Goal: Obtain resource: Download file/media

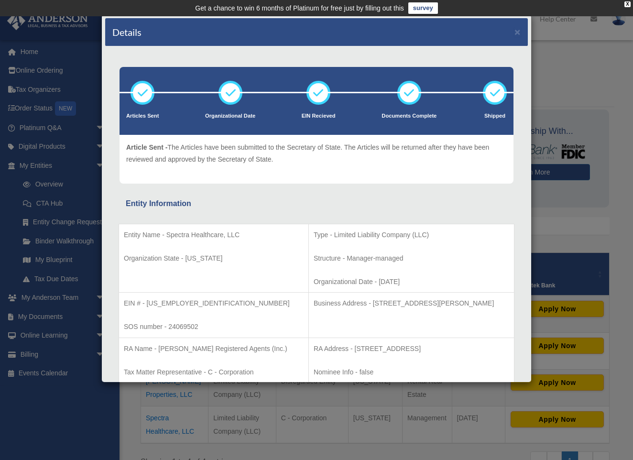
scroll to position [724, 0]
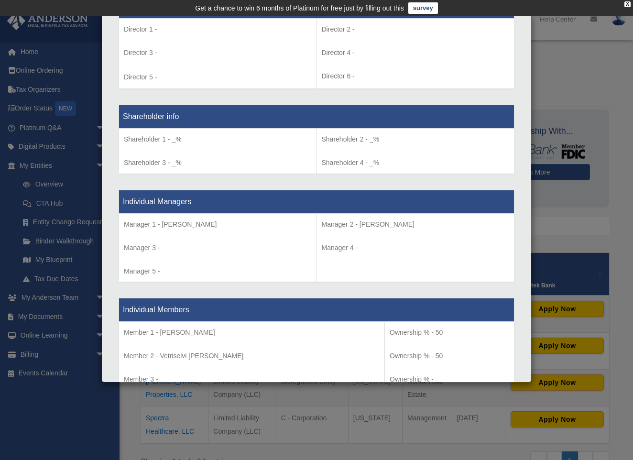
click at [74, 145] on div "Details × Articles Sent Organizational Date" at bounding box center [316, 230] width 633 height 460
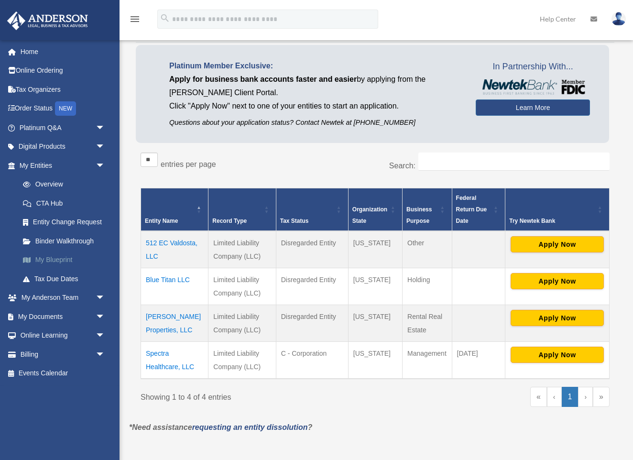
scroll to position [107, 0]
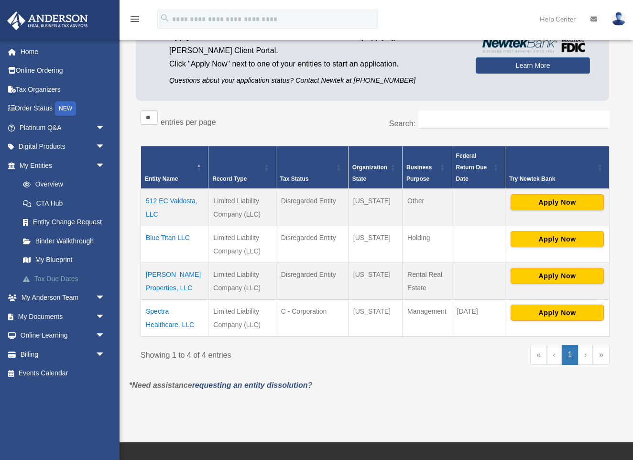
click at [39, 272] on link "Tax Due Dates" at bounding box center [66, 278] width 106 height 19
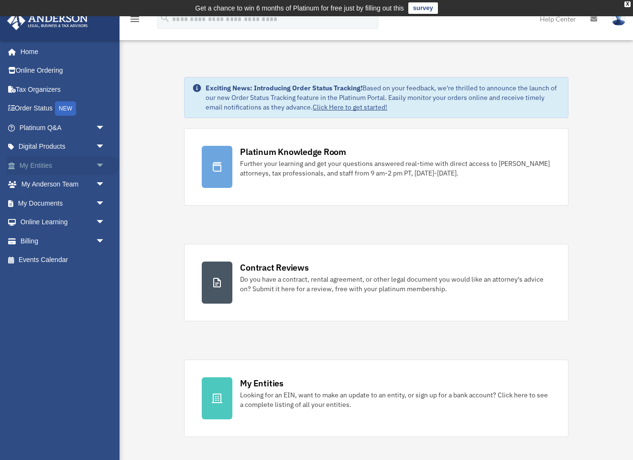
click at [70, 166] on link "My Entities arrow_drop_down" at bounding box center [63, 165] width 113 height 19
click at [96, 167] on span "arrow_drop_down" at bounding box center [105, 166] width 19 height 20
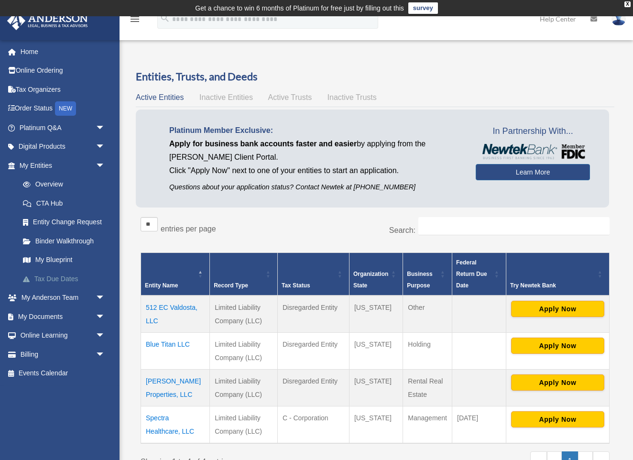
click at [69, 275] on link "Tax Due Dates" at bounding box center [66, 278] width 106 height 19
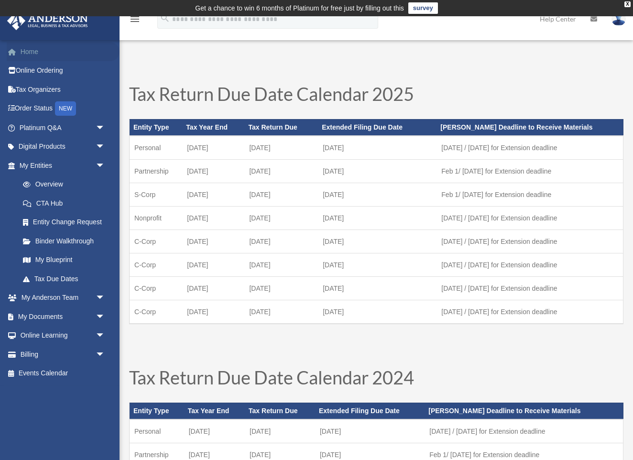
click at [46, 54] on link "Home" at bounding box center [63, 51] width 113 height 19
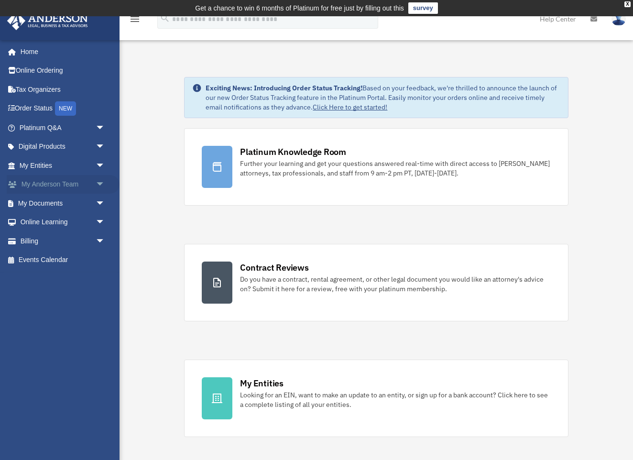
click at [104, 184] on span "arrow_drop_down" at bounding box center [105, 185] width 19 height 20
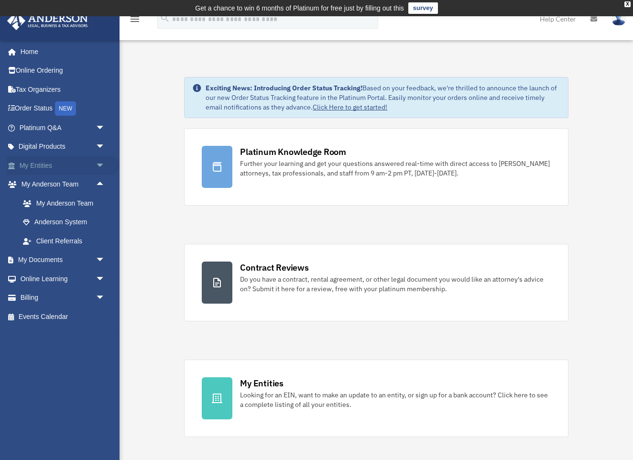
click at [104, 164] on span "arrow_drop_down" at bounding box center [105, 166] width 19 height 20
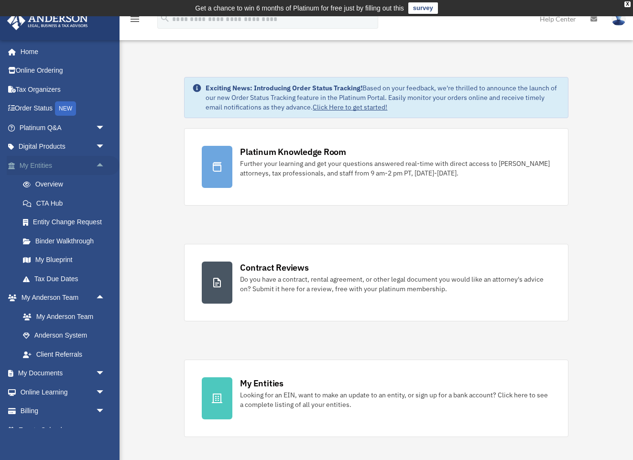
click at [96, 161] on span "arrow_drop_up" at bounding box center [105, 166] width 19 height 20
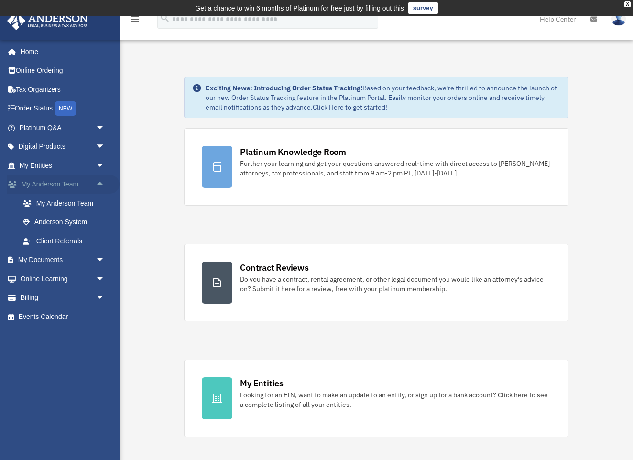
click at [106, 180] on span "arrow_drop_up" at bounding box center [105, 185] width 19 height 20
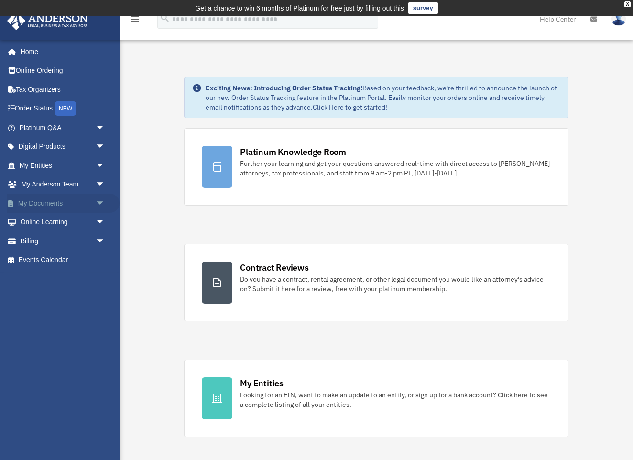
click at [103, 202] on span "arrow_drop_down" at bounding box center [105, 204] width 19 height 20
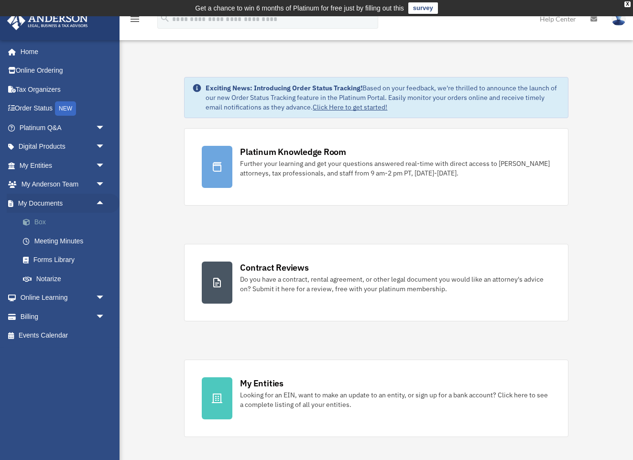
click at [59, 218] on link "Box" at bounding box center [66, 222] width 106 height 19
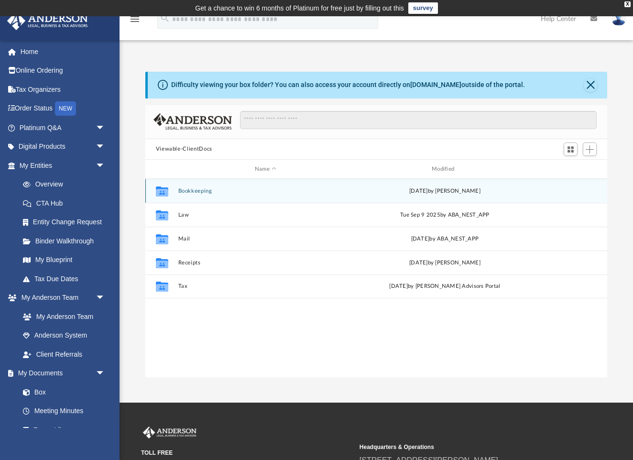
scroll to position [0, 0]
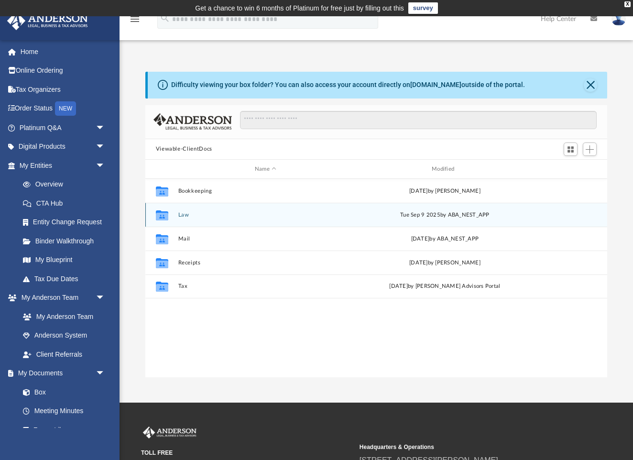
click at [233, 220] on div "Collaborated Folder Law [DATE] by ABA_NEST_APP" at bounding box center [376, 215] width 462 height 24
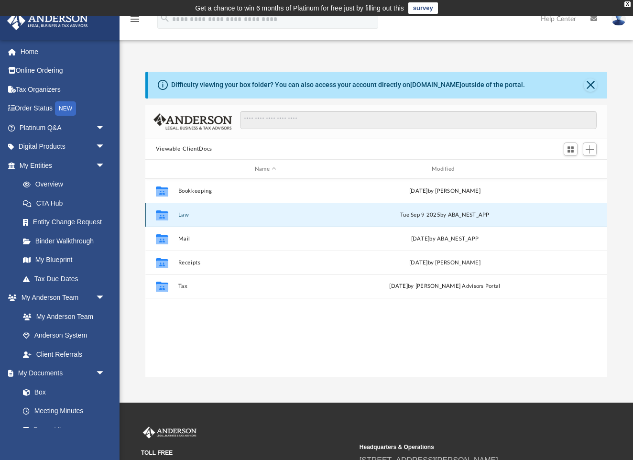
click at [308, 213] on button "Law" at bounding box center [265, 215] width 175 height 6
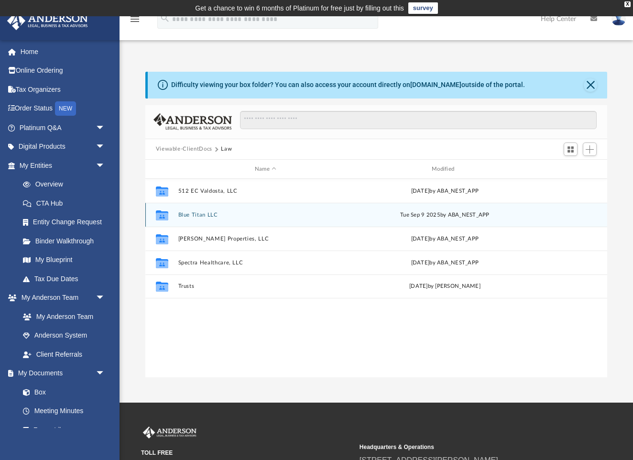
click at [289, 212] on button "Blue Titan LLC" at bounding box center [265, 215] width 175 height 6
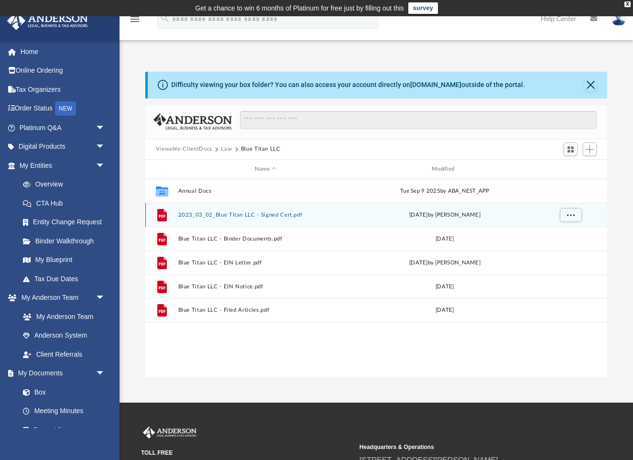
click at [290, 216] on button "2023_03_02_Blue Titan LLC - Signed Cert.pdf" at bounding box center [265, 215] width 175 height 6
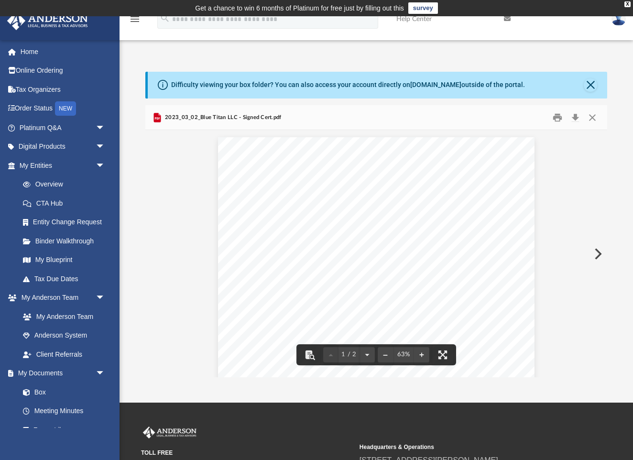
scroll to position [0, 0]
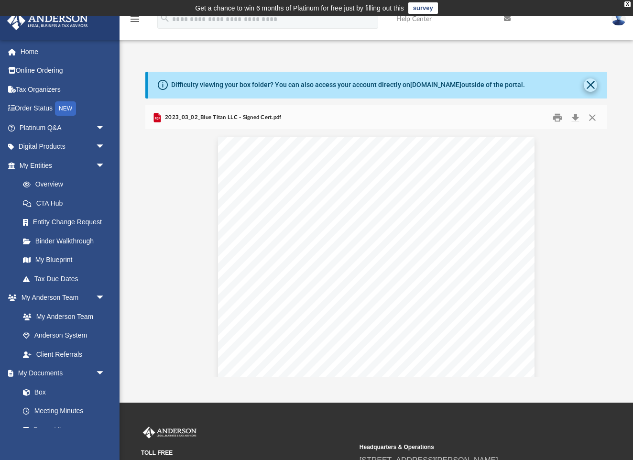
click at [588, 86] on button "Close" at bounding box center [590, 84] width 13 height 13
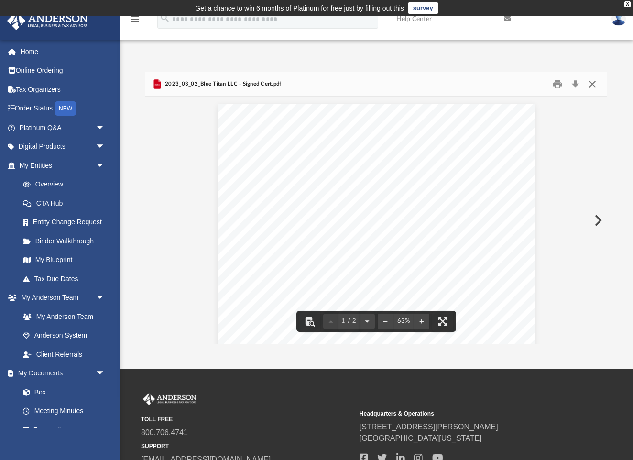
click at [595, 86] on button "Close" at bounding box center [592, 84] width 17 height 15
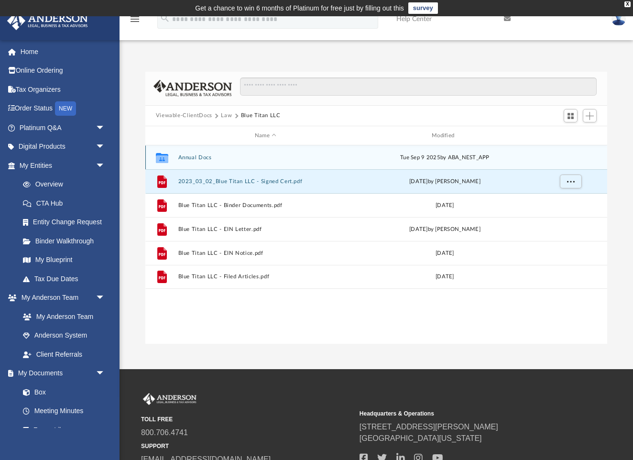
click at [294, 155] on button "Annual Docs" at bounding box center [265, 157] width 175 height 6
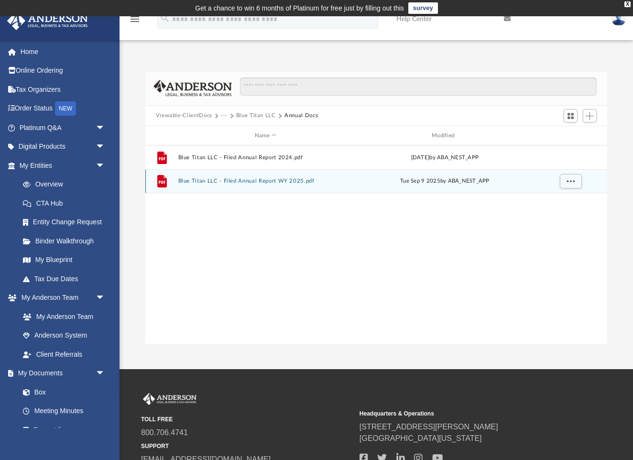
click at [292, 182] on button "Blue Titan LLC - Filed Annual Report WY 2025.pdf" at bounding box center [265, 181] width 175 height 6
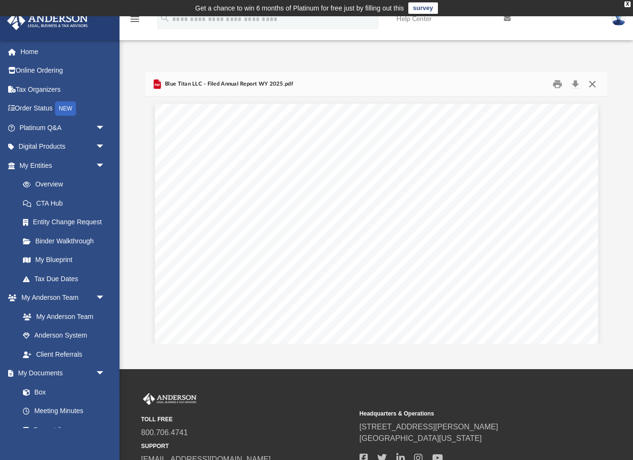
click at [596, 82] on button "Close" at bounding box center [592, 84] width 17 height 15
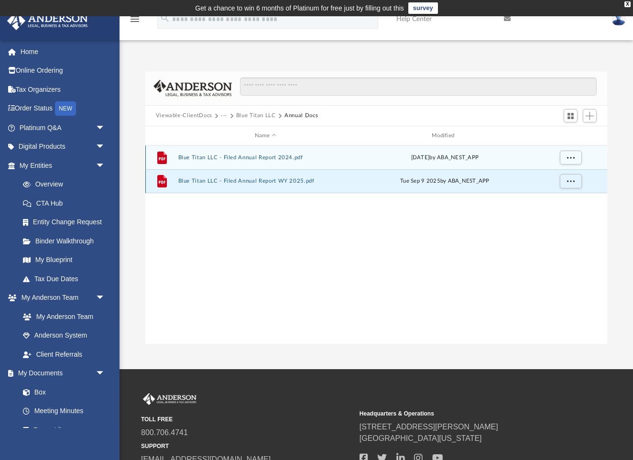
scroll to position [0, 0]
click at [337, 154] on button "Blue Titan LLC - Filed Annual Report 2024.pdf" at bounding box center [265, 157] width 175 height 6
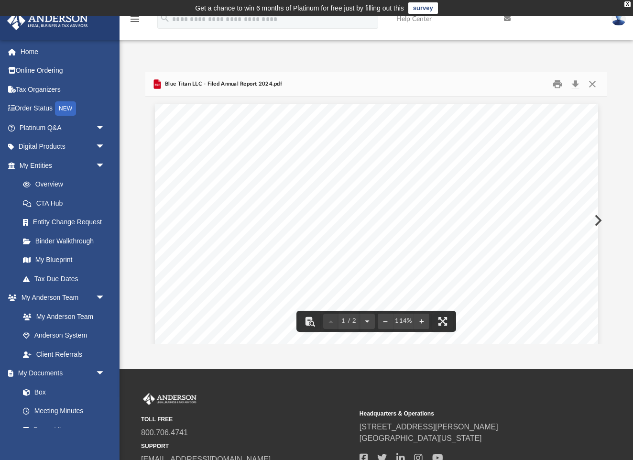
scroll to position [0, 0]
click at [595, 86] on button "Close" at bounding box center [592, 84] width 17 height 15
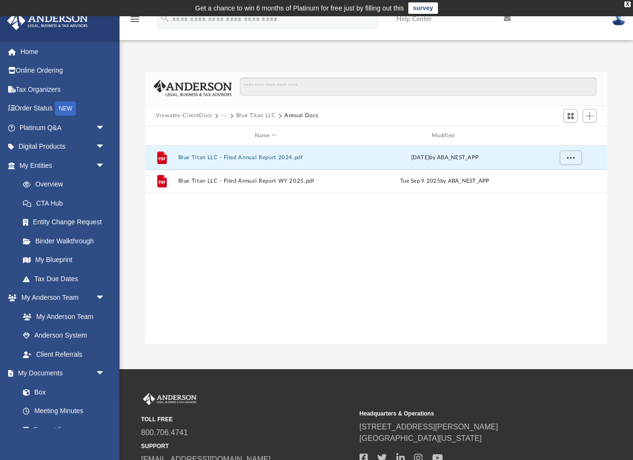
click at [238, 116] on button "Blue Titan LLC" at bounding box center [256, 115] width 40 height 9
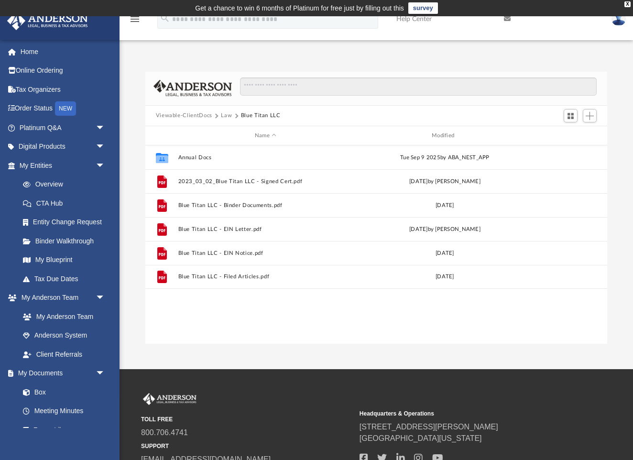
click at [228, 116] on button "Law" at bounding box center [226, 115] width 11 height 9
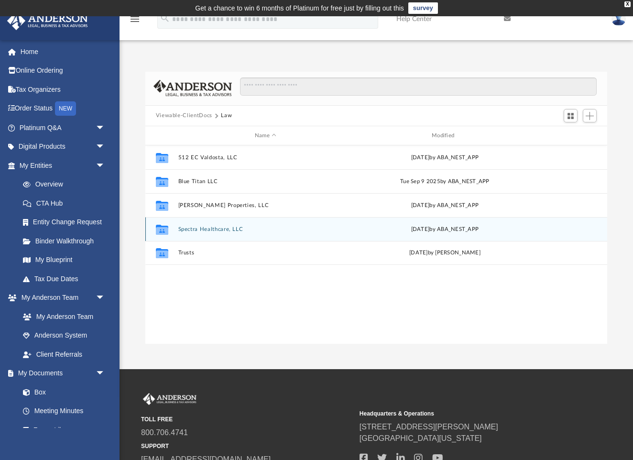
click at [249, 227] on button "Spectra Healthcare, LLC" at bounding box center [265, 229] width 175 height 6
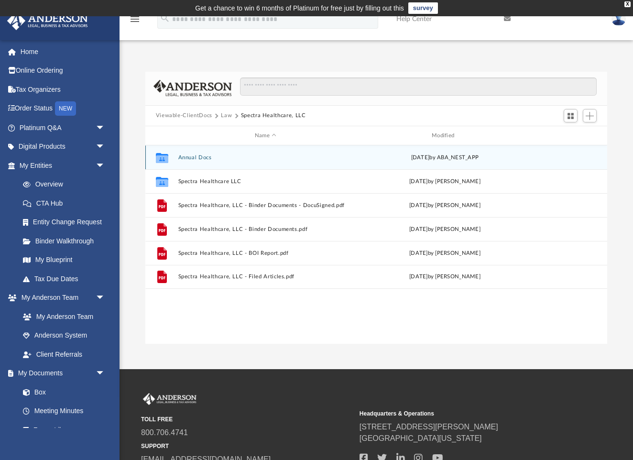
click at [268, 163] on div "Collaborated Folder Annual Docs Thu Mar 6 2025 by ABA_NEST_APP" at bounding box center [376, 157] width 462 height 24
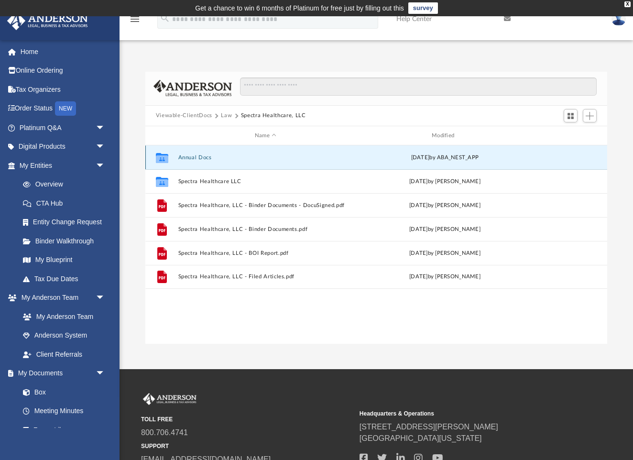
click at [230, 160] on button "Annual Docs" at bounding box center [265, 157] width 175 height 6
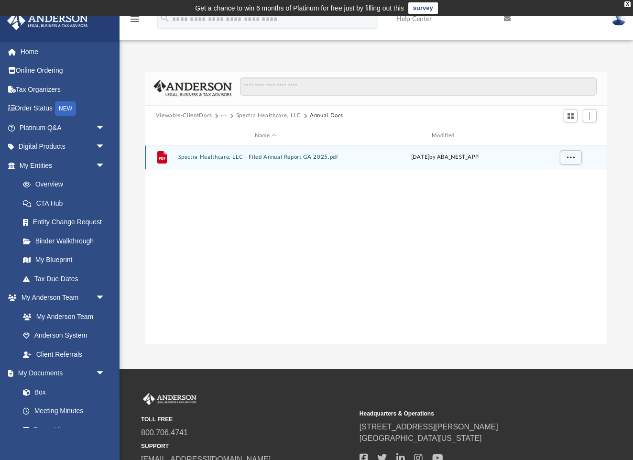
click at [230, 160] on button "Spectra Healthcare, LLC - Filed Annual Report GA 2025.pdf" at bounding box center [265, 157] width 175 height 6
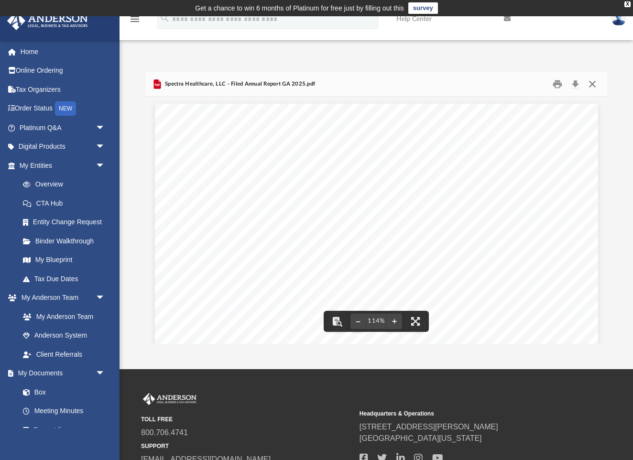
click at [591, 83] on button "Close" at bounding box center [592, 84] width 17 height 15
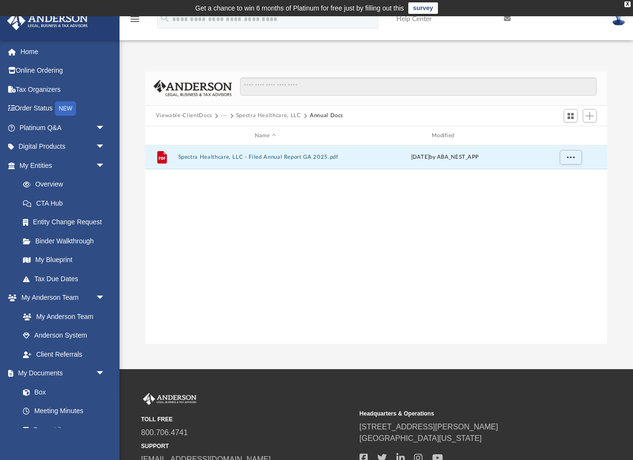
click at [267, 117] on button "Spectra Healthcare, LLC" at bounding box center [268, 115] width 65 height 9
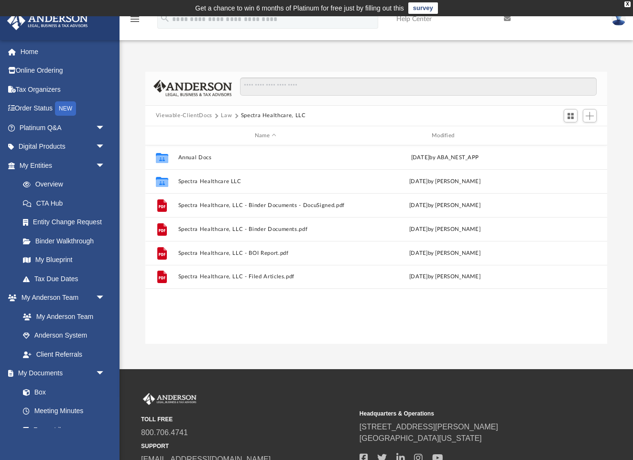
click at [262, 114] on button "Spectra Healthcare, LLC" at bounding box center [273, 115] width 65 height 9
click at [228, 115] on button "Law" at bounding box center [226, 115] width 11 height 9
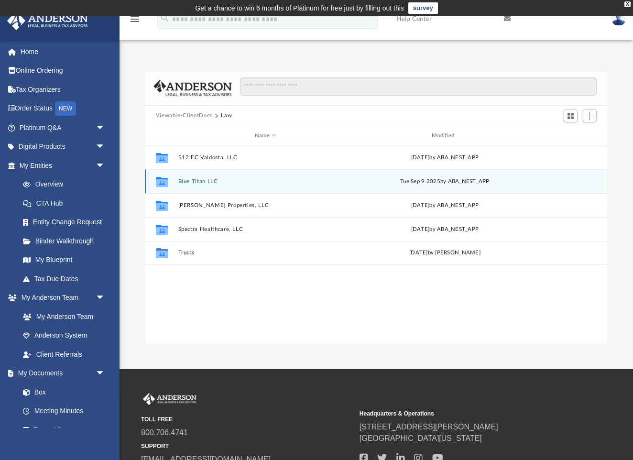
click at [267, 191] on div "Collaborated Folder Blue Titan LLC Tue Sep 9 2025 by ABA_NEST_APP" at bounding box center [376, 181] width 462 height 24
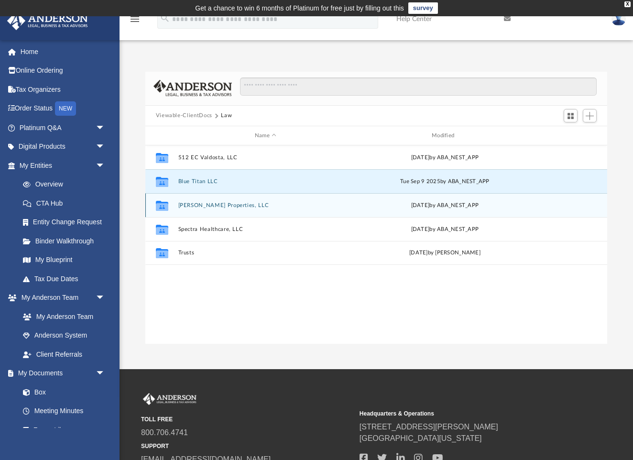
click at [188, 205] on button "Rose Diamond Properties, LLC" at bounding box center [265, 205] width 175 height 6
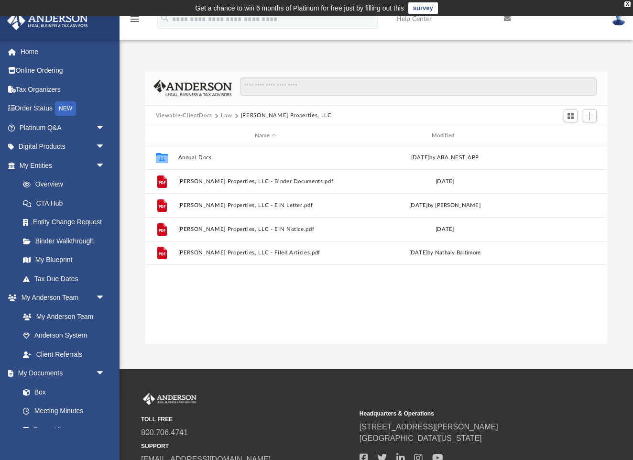
click at [222, 118] on button "Law" at bounding box center [226, 115] width 11 height 9
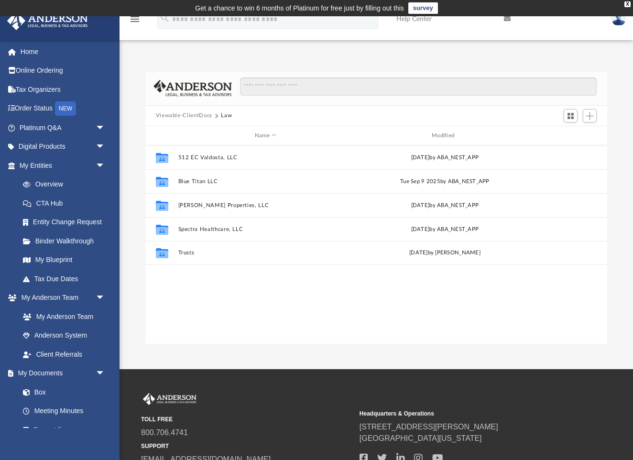
click at [205, 118] on button "Viewable-ClientDocs" at bounding box center [184, 115] width 56 height 9
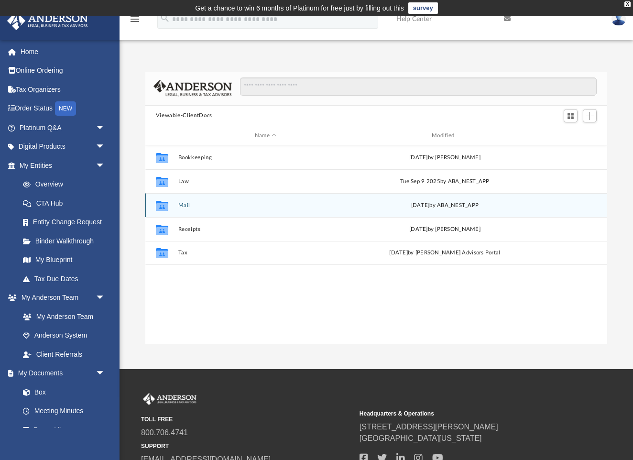
click at [399, 206] on div "Mon Sep 22 2025 by ABA_NEST_APP" at bounding box center [444, 205] width 175 height 9
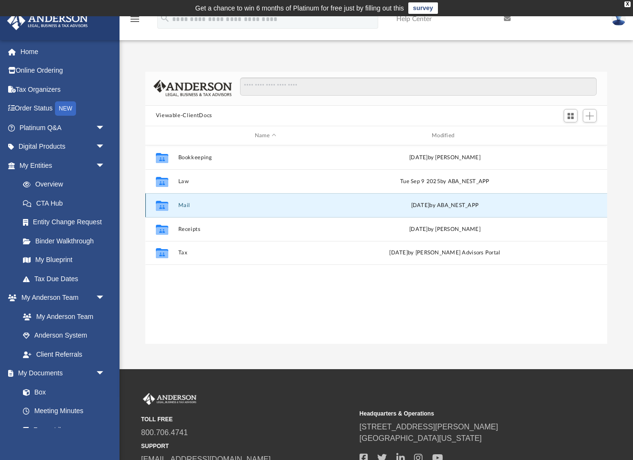
click at [192, 203] on button "Mail" at bounding box center [265, 205] width 175 height 6
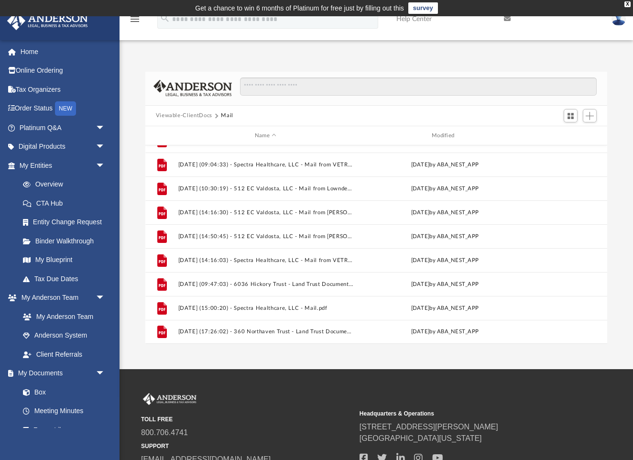
scroll to position [830, 0]
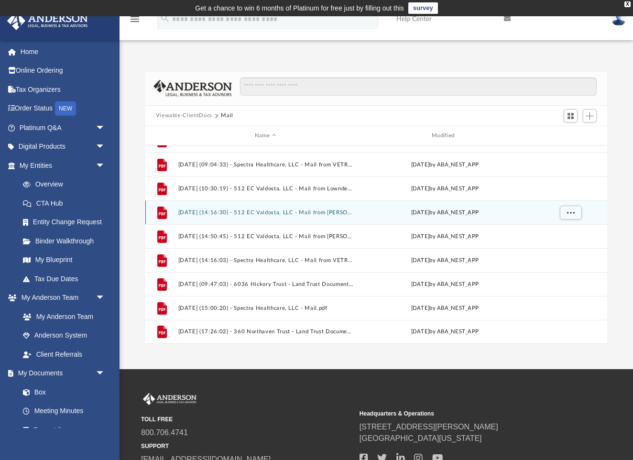
click at [329, 217] on div "File 2025.07.28 (14:16:30) - 512 EC Valdosta, LLC - Mail from G. Tayloe Gwathme…" at bounding box center [376, 212] width 462 height 24
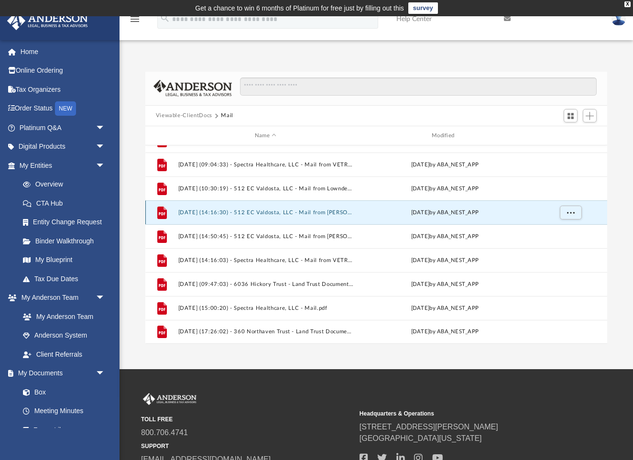
click at [344, 212] on button "2025.07.28 (14:16:30) - 512 EC Valdosta, LLC - Mail from G. Tayloe Gwathmey, II…" at bounding box center [265, 212] width 175 height 6
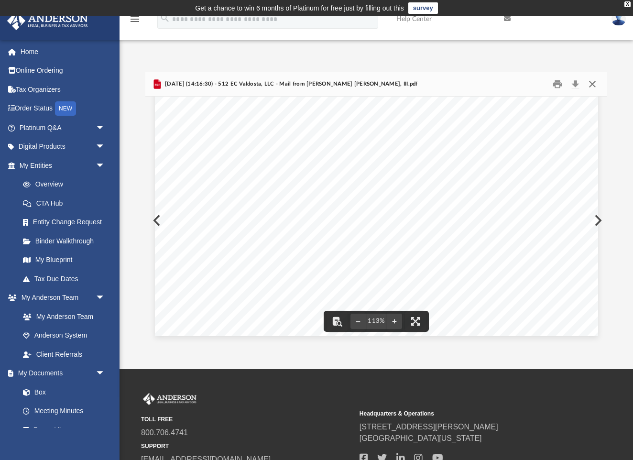
scroll to position [339, 0]
click at [595, 82] on button "Close" at bounding box center [592, 84] width 17 height 15
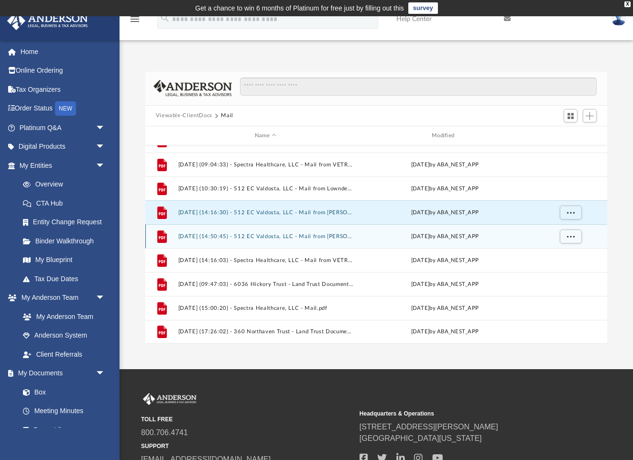
click at [414, 239] on div "Wed Jul 30 2025 by ABA_NEST_APP" at bounding box center [444, 236] width 175 height 9
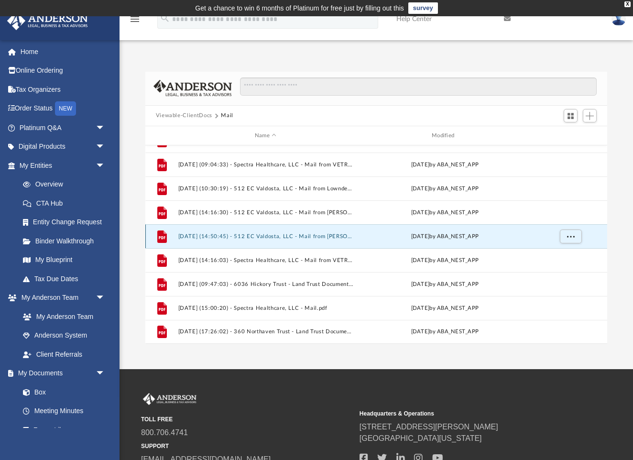
click at [343, 235] on button "2025.07.30 (14:50:45) - 512 EC Valdosta, LLC - Mail from Carlton Richard.pdf" at bounding box center [265, 236] width 175 height 6
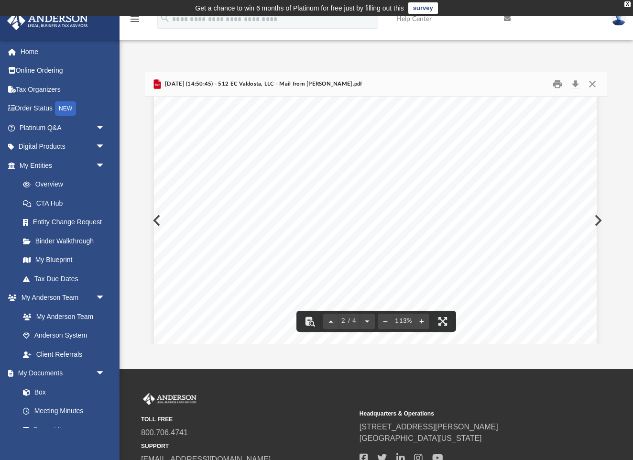
scroll to position [837, 1]
click at [594, 82] on button "Close" at bounding box center [592, 84] width 17 height 15
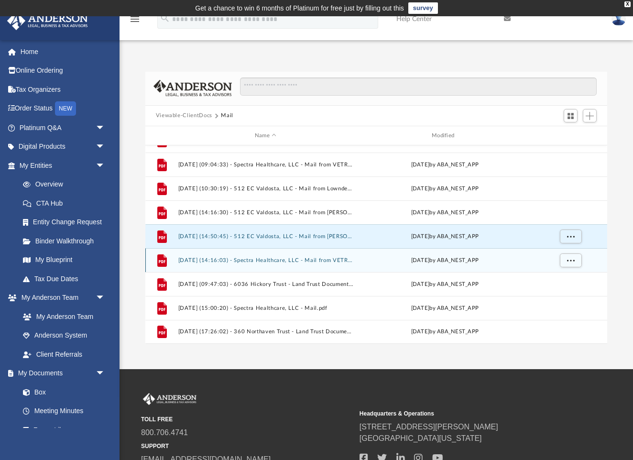
click at [341, 260] on button "2025.08.11 (14:16:03) - Spectra Healthcare, LLC - Mail from VETRISELVI MOORTHY.…" at bounding box center [265, 260] width 175 height 6
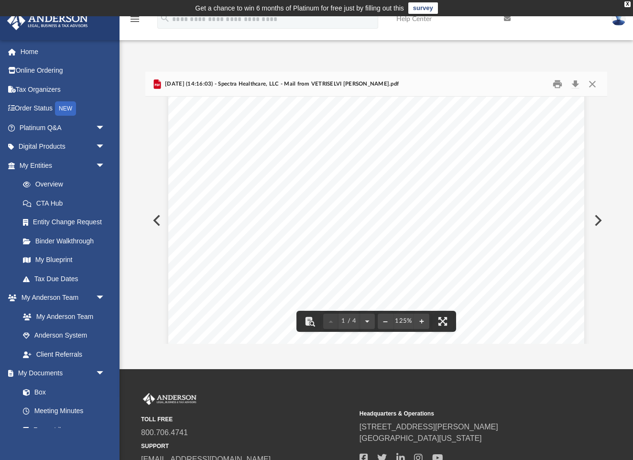
scroll to position [184, 0]
click at [592, 86] on button "Close" at bounding box center [592, 84] width 17 height 15
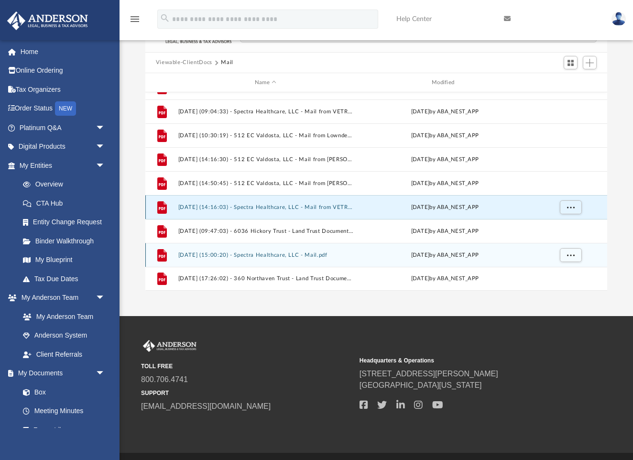
scroll to position [55, 0]
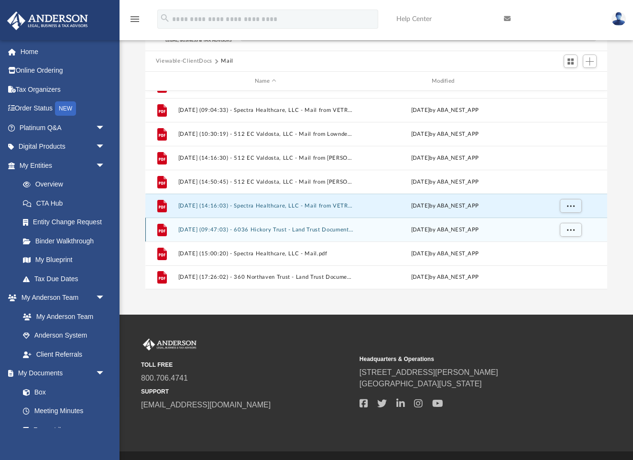
click at [347, 230] on button "2025.08.15 (09:47:03) - 6036 Hickory Trust - Land Trust Documents from HALL COU…" at bounding box center [265, 230] width 175 height 6
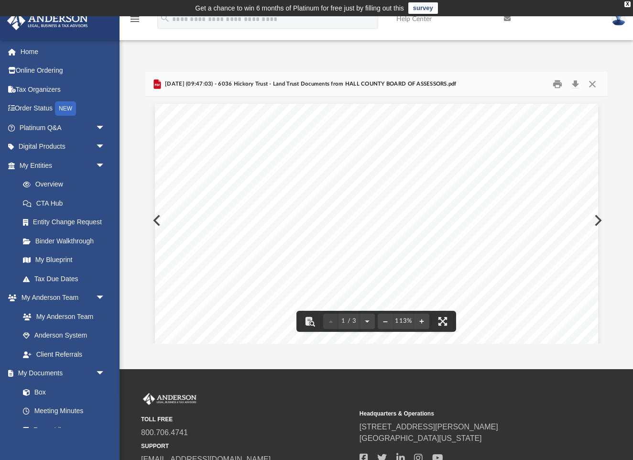
scroll to position [0, 0]
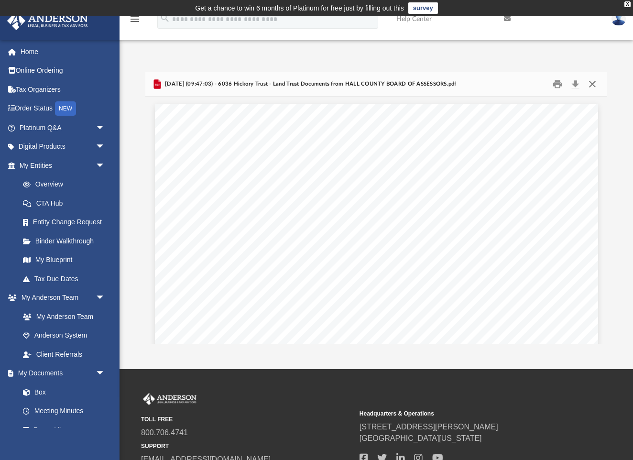
click at [593, 83] on button "Close" at bounding box center [592, 84] width 17 height 15
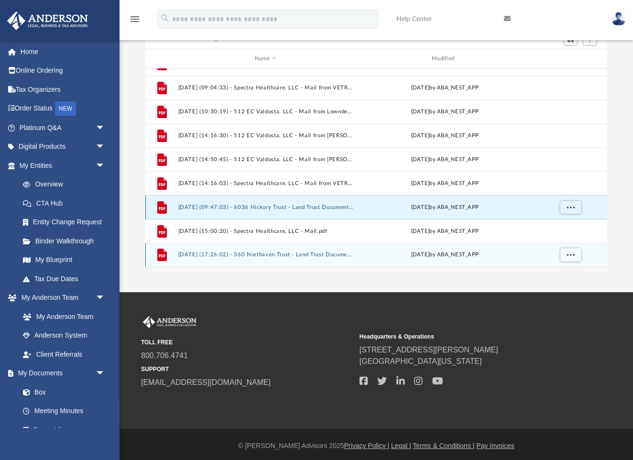
scroll to position [77, 0]
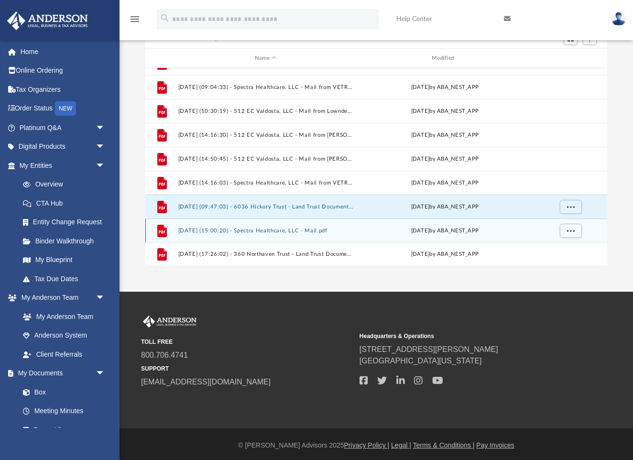
click at [406, 231] on div "Tue Sep 16 2025 by ABA_NEST_APP" at bounding box center [444, 231] width 175 height 9
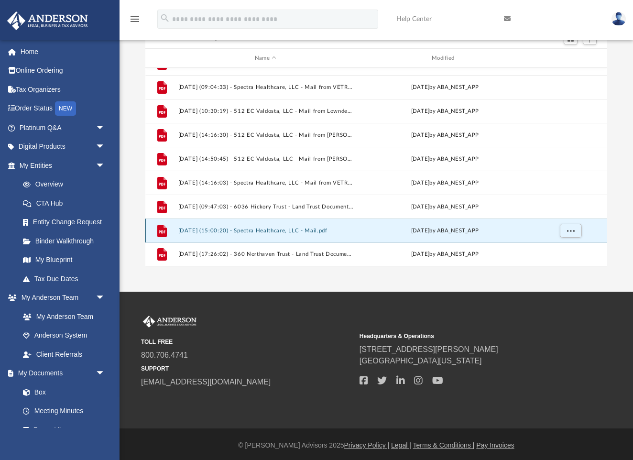
click at [340, 230] on button "2025.09.16 (15:00:20) - Spectra Healthcare, LLC - Mail.pdf" at bounding box center [265, 231] width 175 height 6
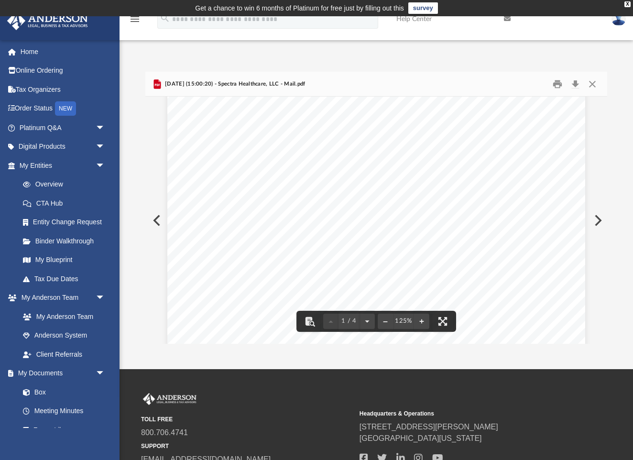
scroll to position [22, 0]
click at [593, 88] on button "Close" at bounding box center [592, 84] width 17 height 15
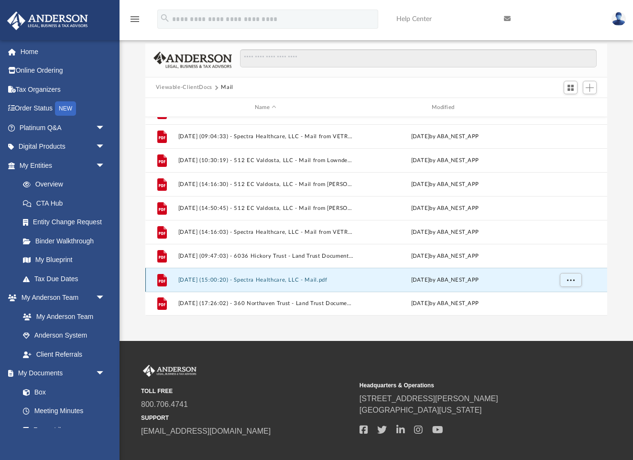
scroll to position [37, 0]
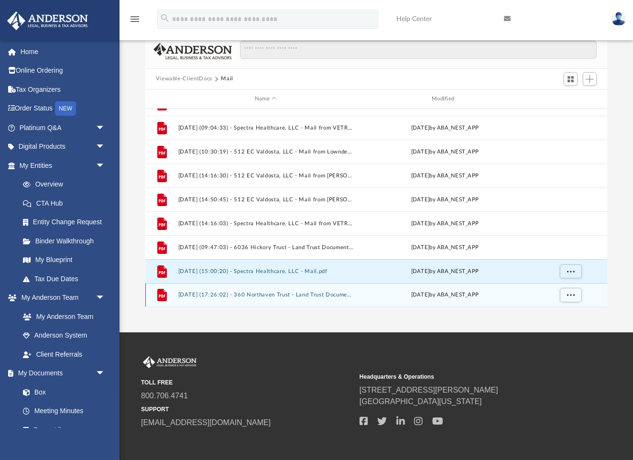
click at [318, 297] on button "2025.09.22 (17:26:02) - 360 Northaven Trust - Land Trust Documents.pdf" at bounding box center [265, 295] width 175 height 6
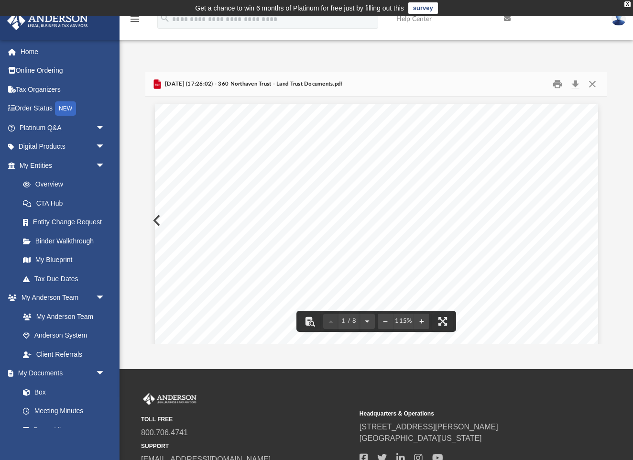
scroll to position [0, 0]
click at [596, 84] on button "Close" at bounding box center [592, 84] width 17 height 15
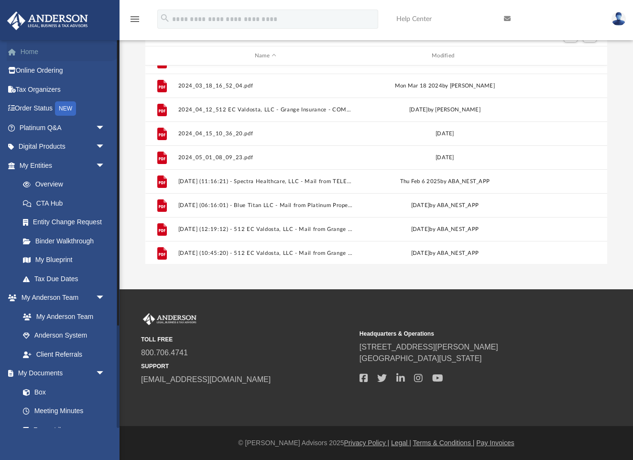
scroll to position [468, 0]
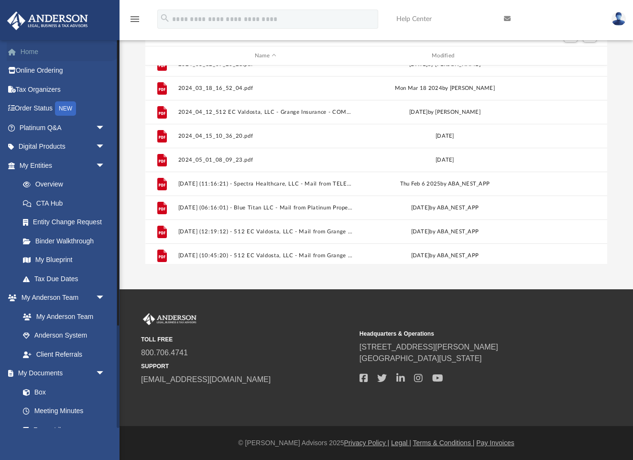
click at [29, 55] on link "Home" at bounding box center [63, 51] width 113 height 19
